Goal: Navigation & Orientation: Find specific page/section

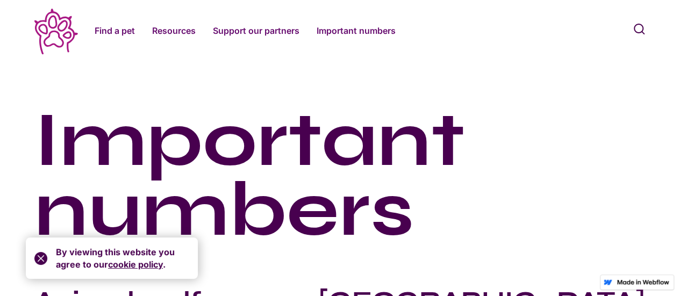
click at [47, 26] on icon at bounding box center [56, 32] width 44 height 46
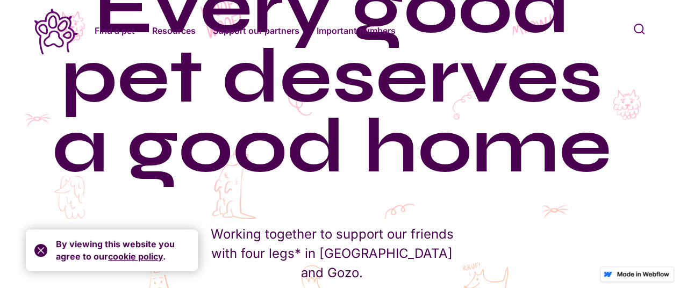
scroll to position [98, 8]
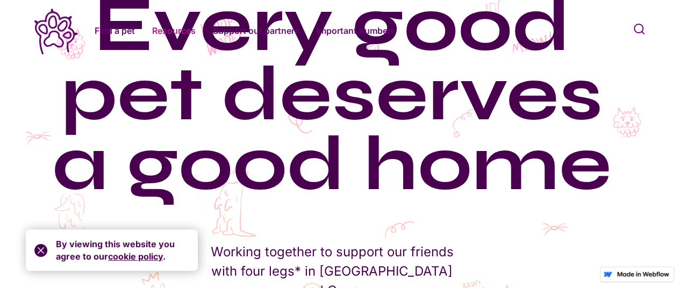
click at [178, 33] on link "Resources" at bounding box center [174, 30] width 44 height 13
